Goal: Task Accomplishment & Management: Manage account settings

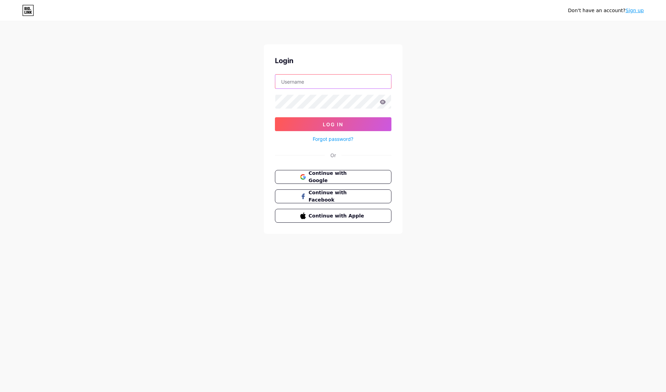
click at [341, 86] on input "text" at bounding box center [333, 82] width 116 height 14
type input "kaox"
click at [275, 117] on button "Log In" at bounding box center [333, 124] width 117 height 14
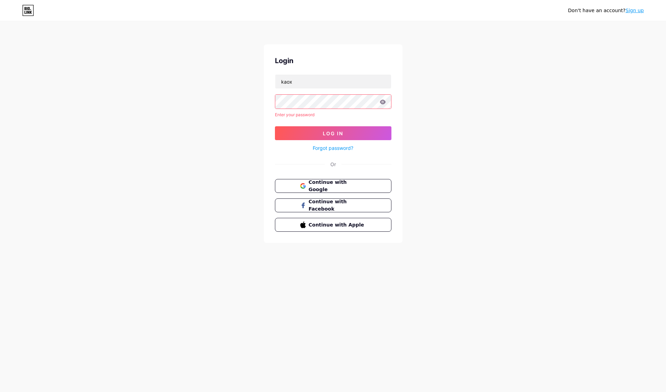
click at [488, 130] on div "Don't have an account? Sign up Login kaox Enter your password Log In Forgot pas…" at bounding box center [333, 132] width 666 height 265
click at [377, 183] on button "Continue with Google" at bounding box center [333, 186] width 118 height 14
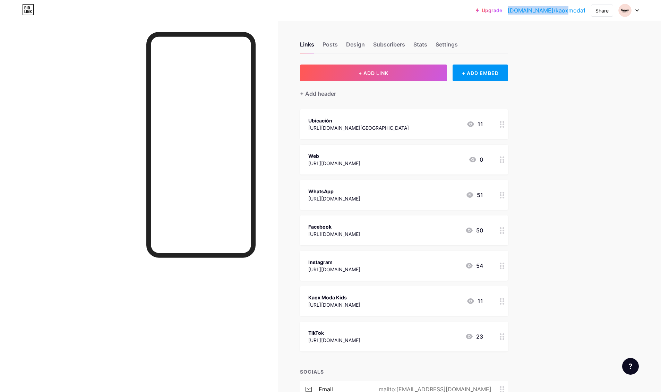
drag, startPoint x: 578, startPoint y: 15, endPoint x: 536, endPoint y: 11, distance: 42.5
click at [536, 11] on div "Upgrade [DOMAIN_NAME]/kaoxmo... [DOMAIN_NAME]/kaoxmoda1" at bounding box center [531, 10] width 110 height 12
copy link "[DOMAIN_NAME]/kaoxmoda1"
